Goal: Obtain resource: Obtain resource

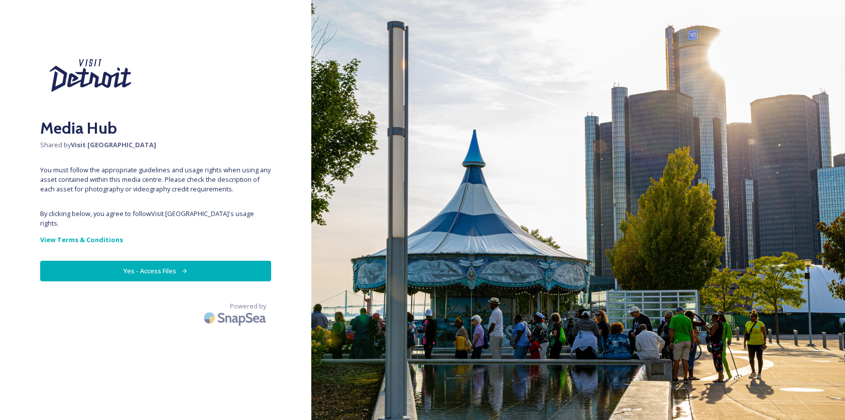
click at [156, 261] on button "Yes - Access Files" at bounding box center [155, 270] width 231 height 21
click at [149, 260] on button "Yes - Access Files" at bounding box center [155, 270] width 231 height 21
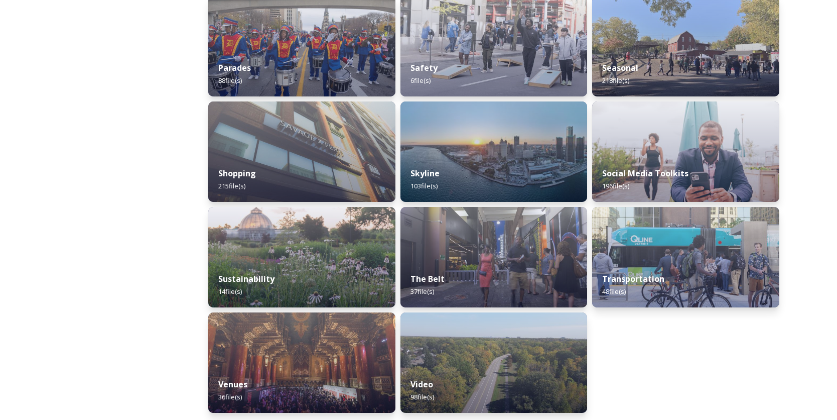
scroll to position [903, 0]
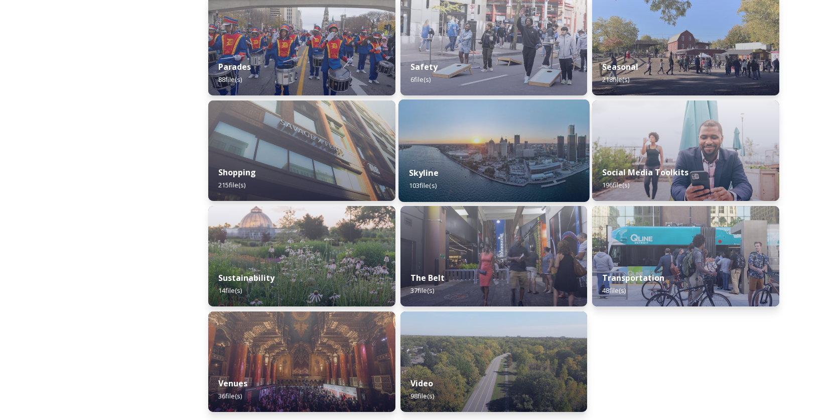
click at [516, 170] on div "Skyline 103 file(s)" at bounding box center [493, 179] width 191 height 46
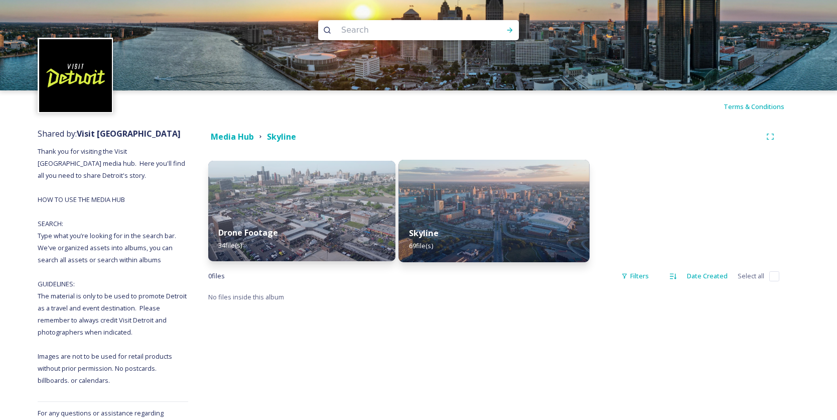
click at [489, 227] on div "Skyline 69 file(s)" at bounding box center [493, 239] width 191 height 46
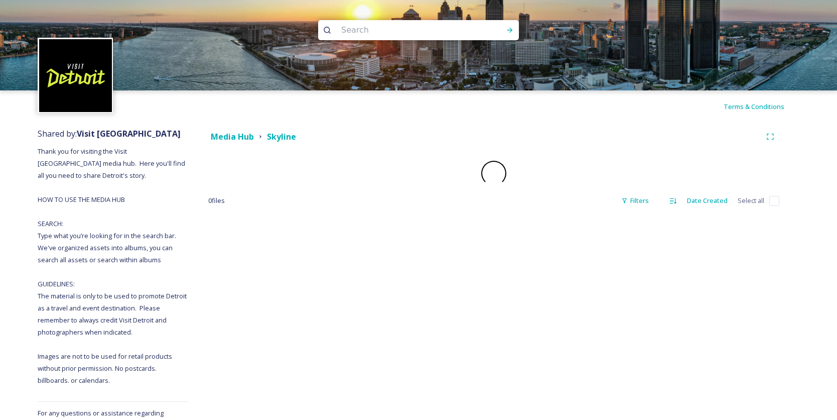
click at [489, 227] on div "Media Hub Skyline 0 file s Filters Date Created Select all" at bounding box center [493, 303] width 611 height 363
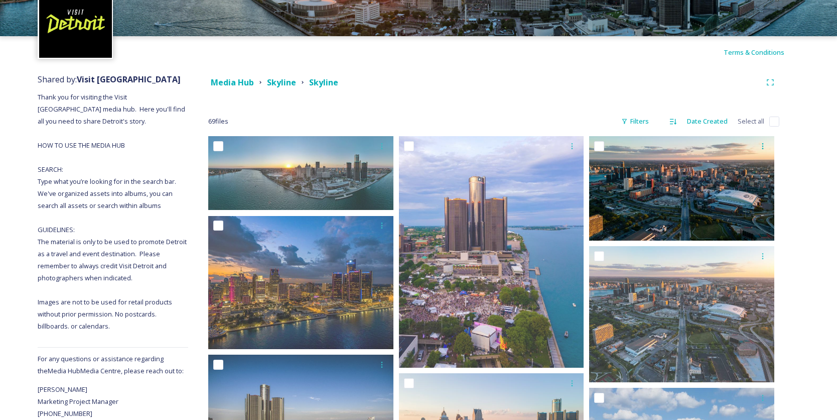
scroll to position [50, 0]
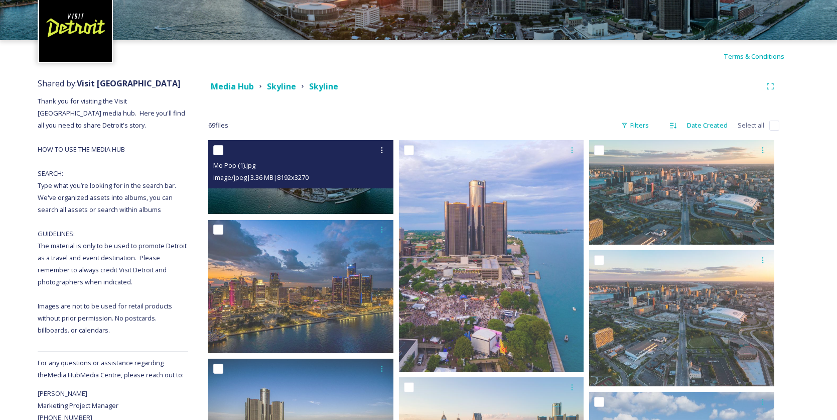
click at [311, 194] on img at bounding box center [300, 177] width 185 height 74
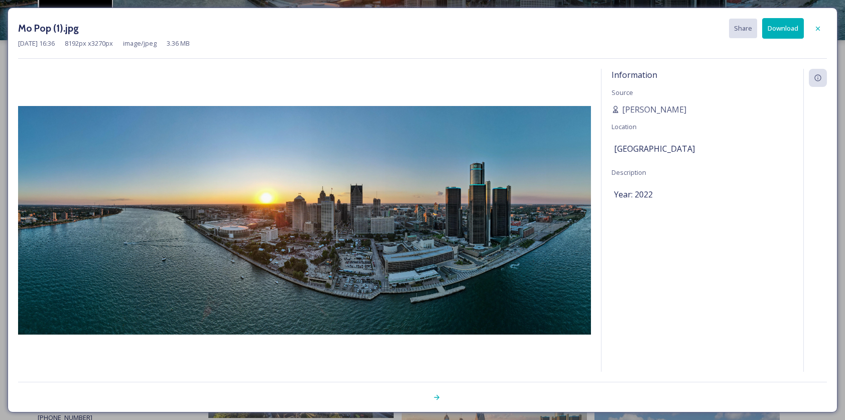
click at [311, 194] on img at bounding box center [304, 220] width 573 height 228
click at [818, 23] on div at bounding box center [817, 29] width 18 height 18
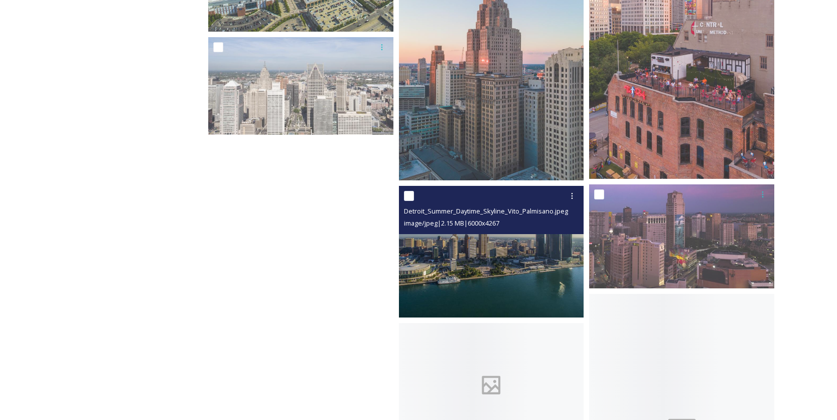
scroll to position [3413, 0]
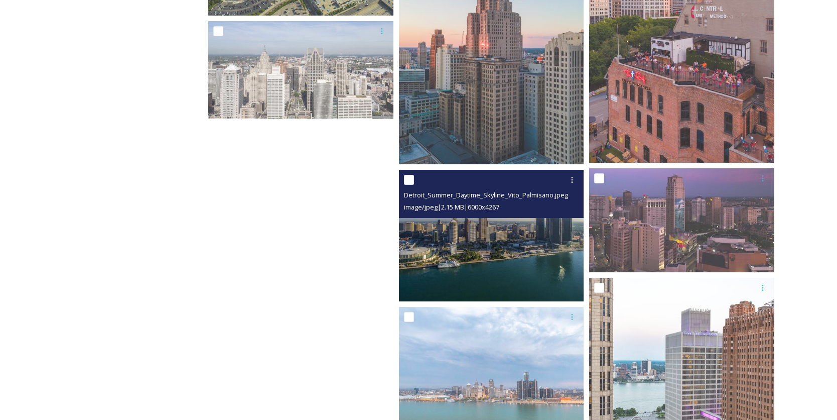
click at [500, 270] on img at bounding box center [491, 236] width 185 height 132
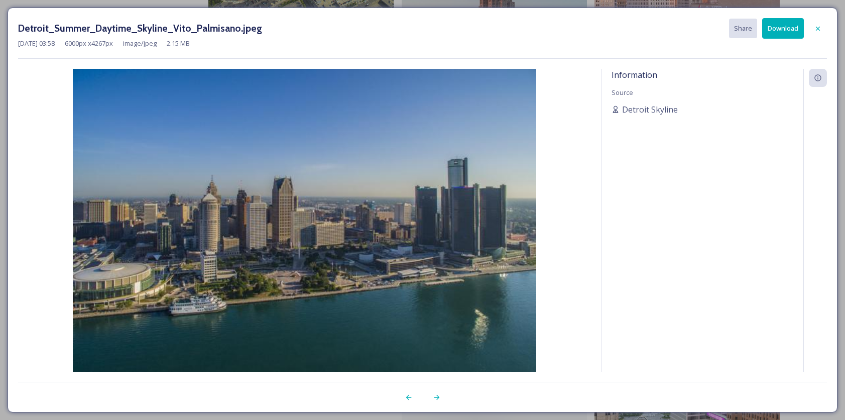
click at [500, 270] on img at bounding box center [304, 233] width 573 height 329
click at [821, 27] on icon at bounding box center [817, 29] width 8 height 8
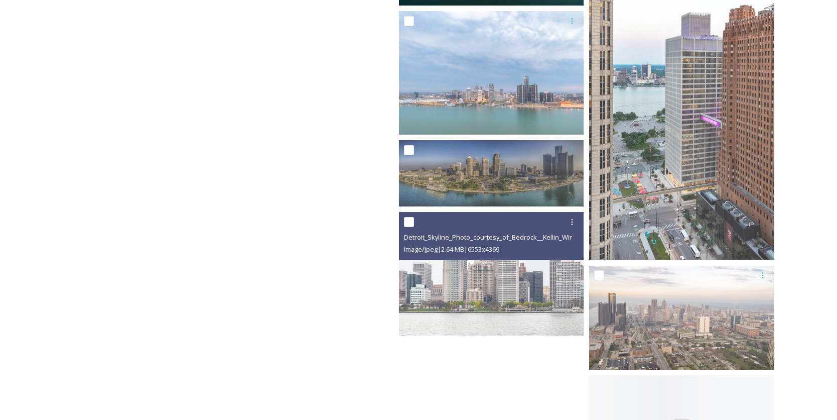
scroll to position [3714, 0]
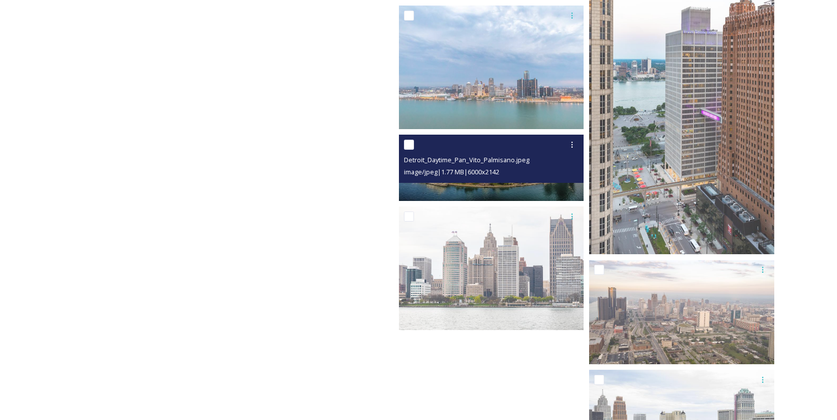
click at [476, 186] on img at bounding box center [491, 167] width 185 height 66
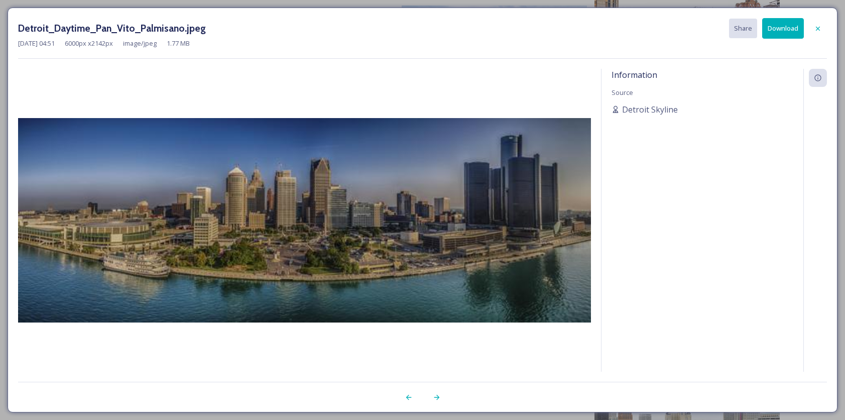
click at [476, 186] on img at bounding box center [304, 220] width 573 height 205
click at [261, 194] on img at bounding box center [304, 220] width 573 height 204
click at [819, 26] on icon at bounding box center [817, 29] width 8 height 8
